Goal: Task Accomplishment & Management: Complete application form

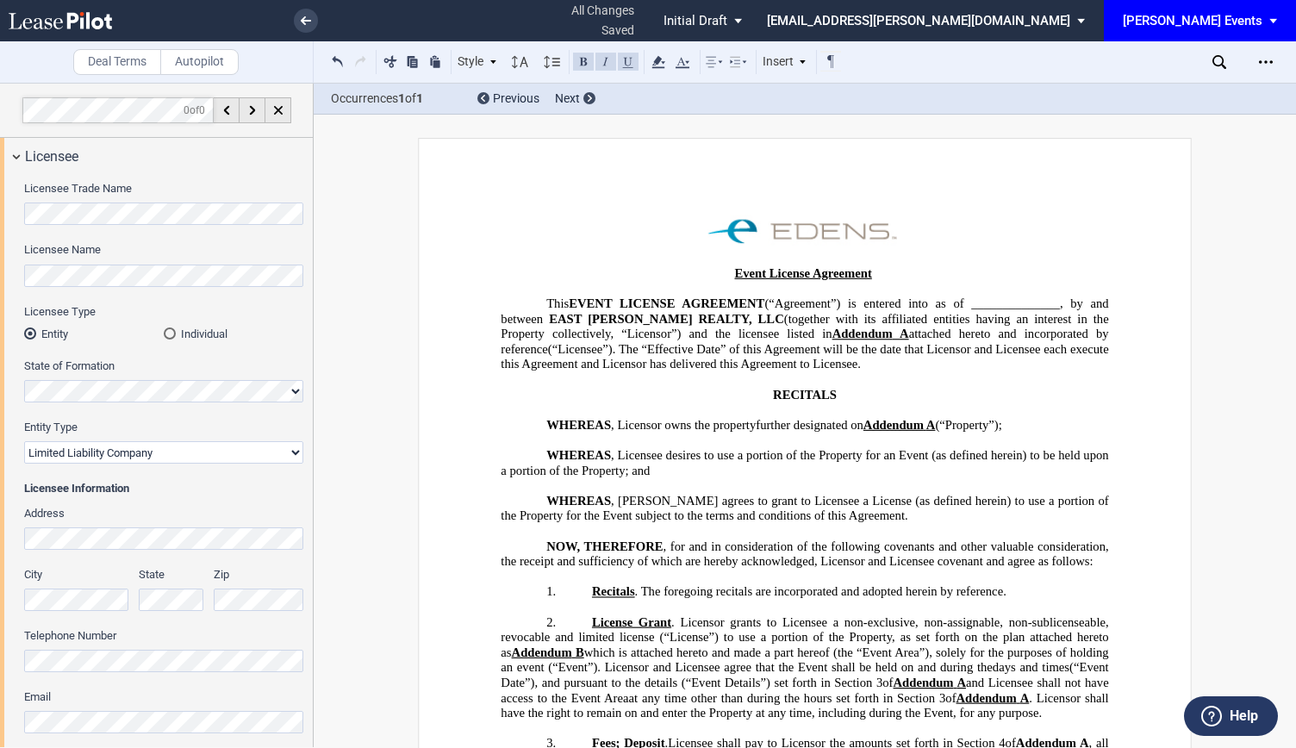
select select "limited liability company"
select select "9"
select select "4"
select select "pm"
select select "9"
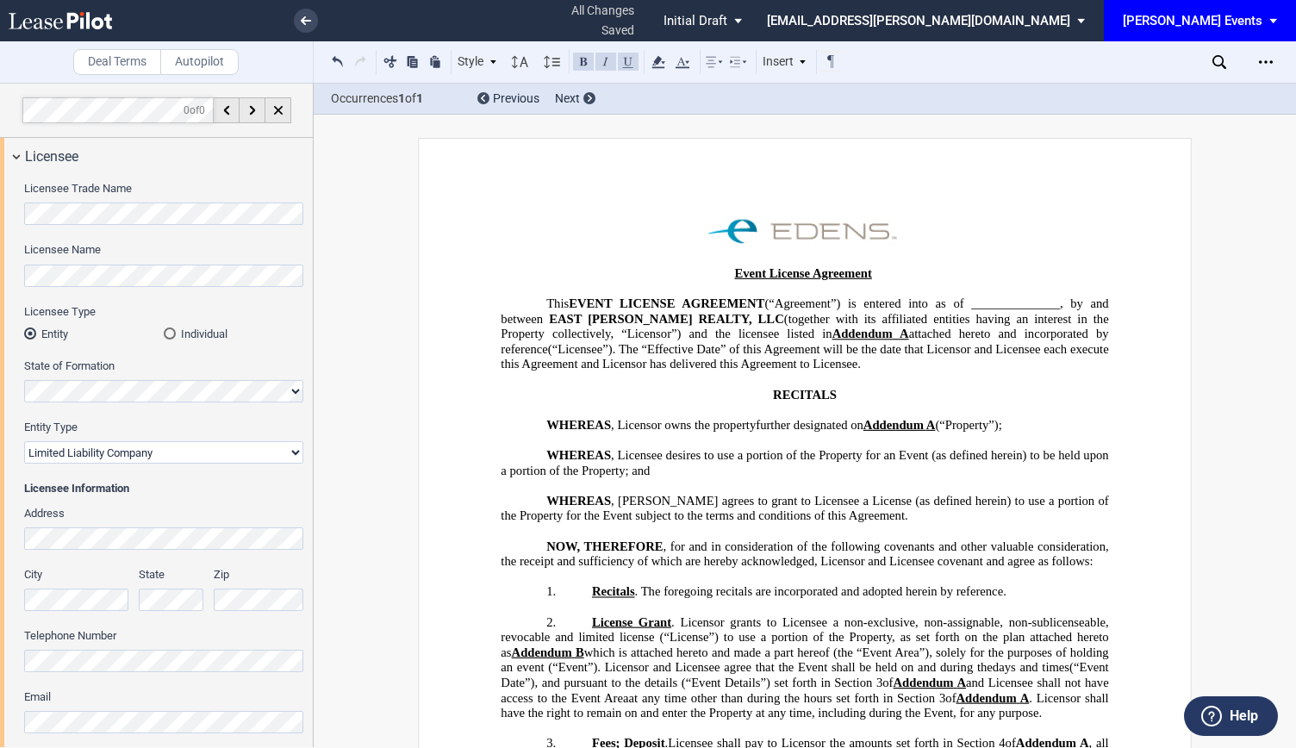
select select "4"
select select "pm"
select select "9"
select select "4"
select select "pm"
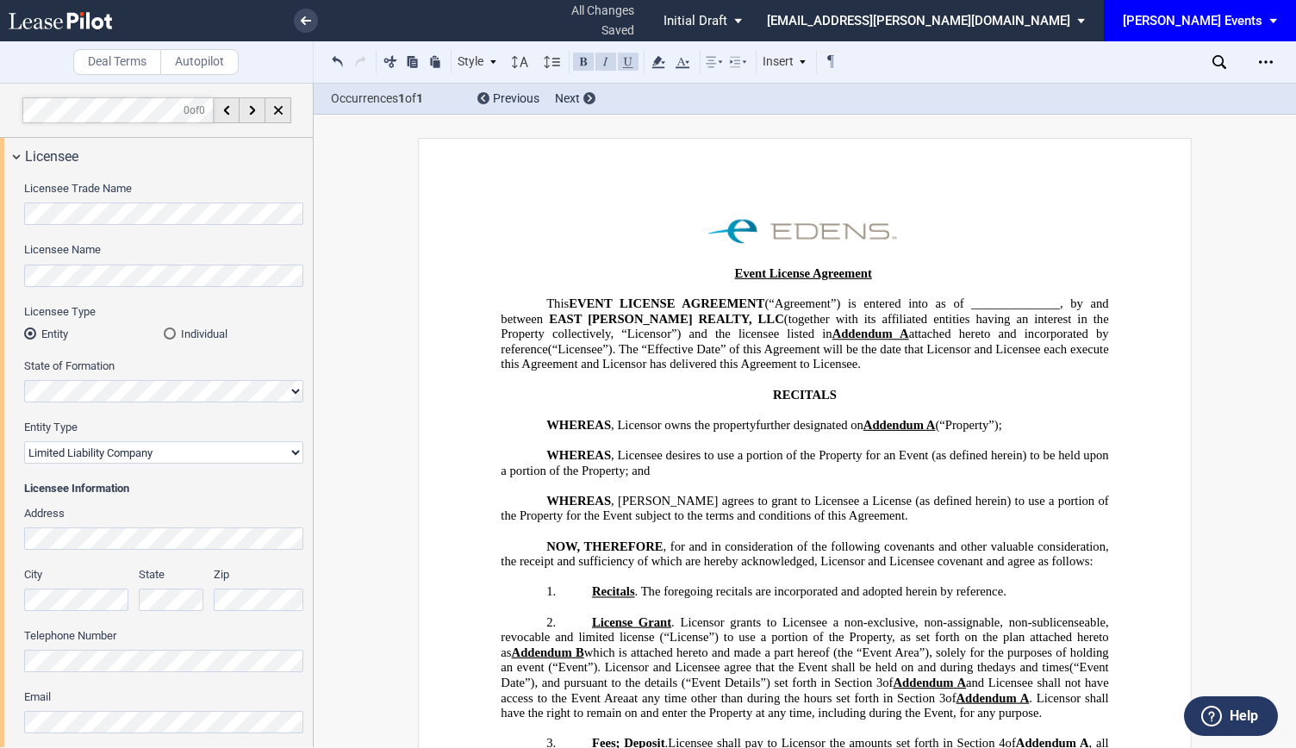
select select "9"
select select "4"
select select "pm"
select select "9"
select select "4"
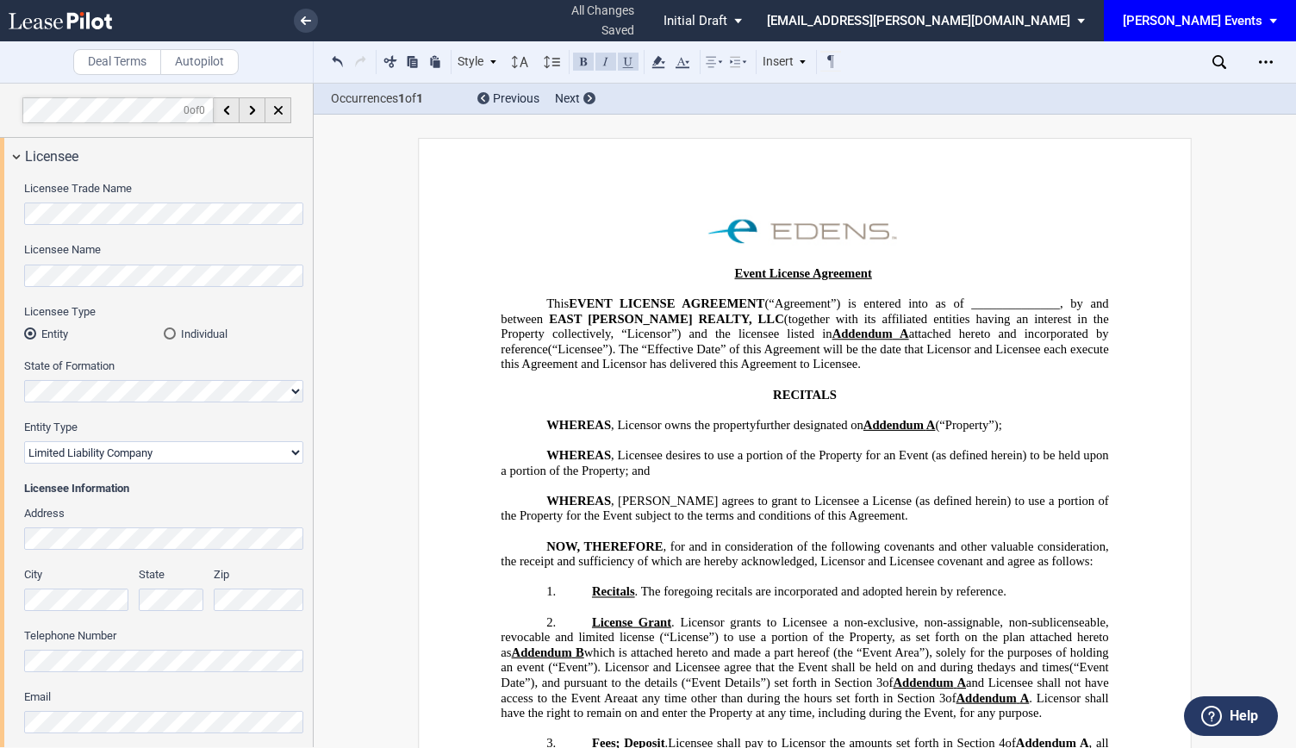
select select "pm"
select select "9"
select select "4"
select select "pm"
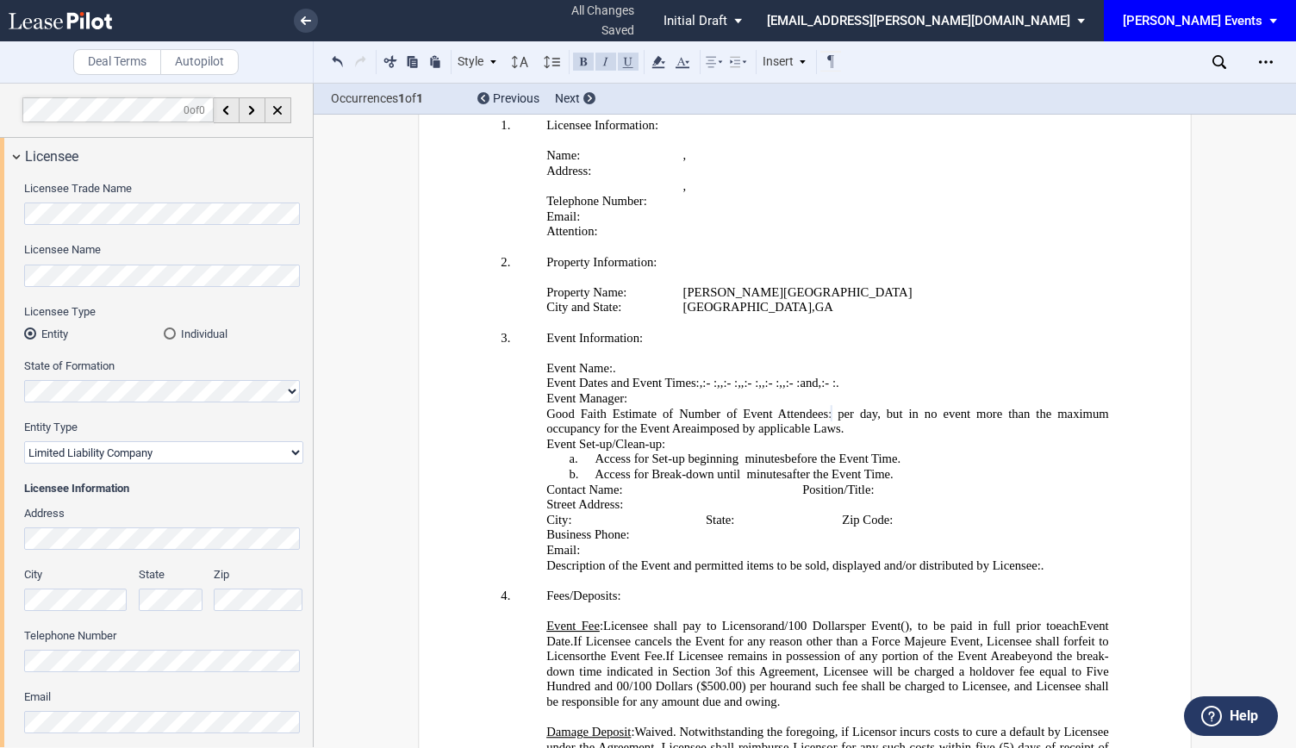
scroll to position [3351, 0]
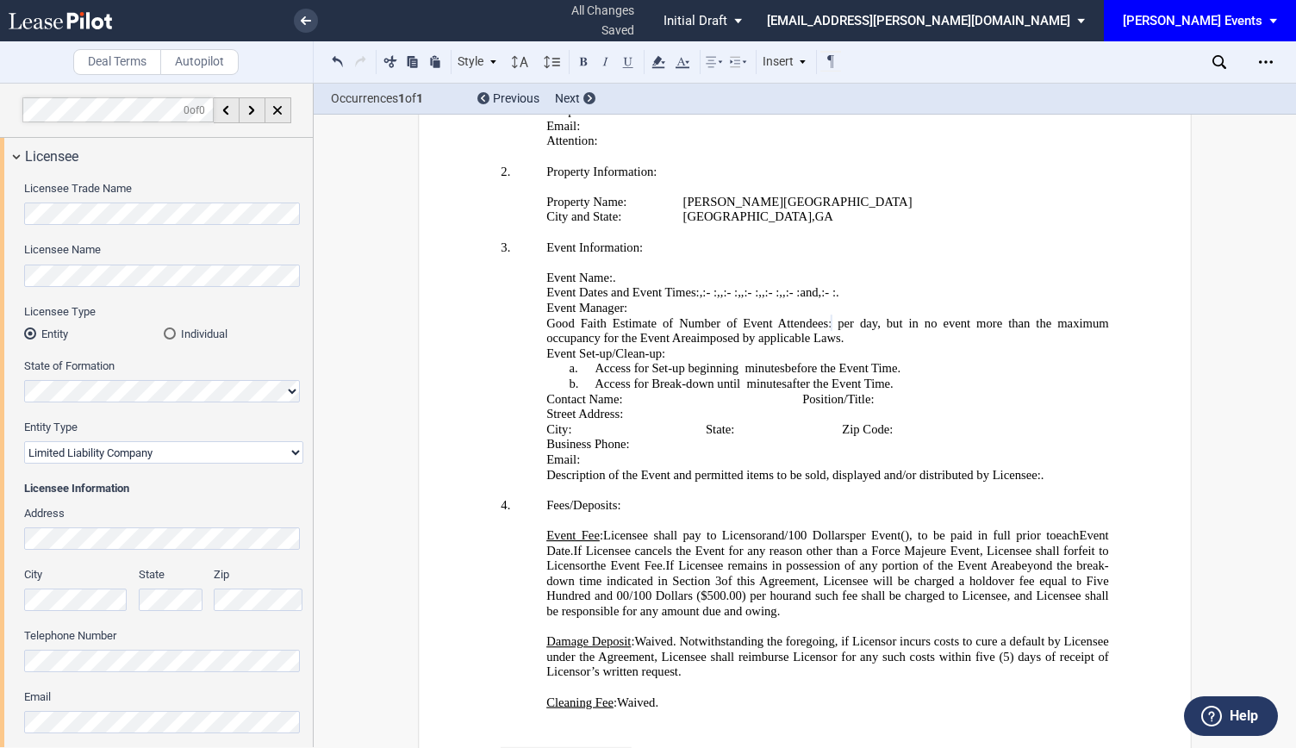
click at [804, 513] on p "﻿" at bounding box center [805, 521] width 608 height 16
